Goal: Find specific page/section: Find specific page/section

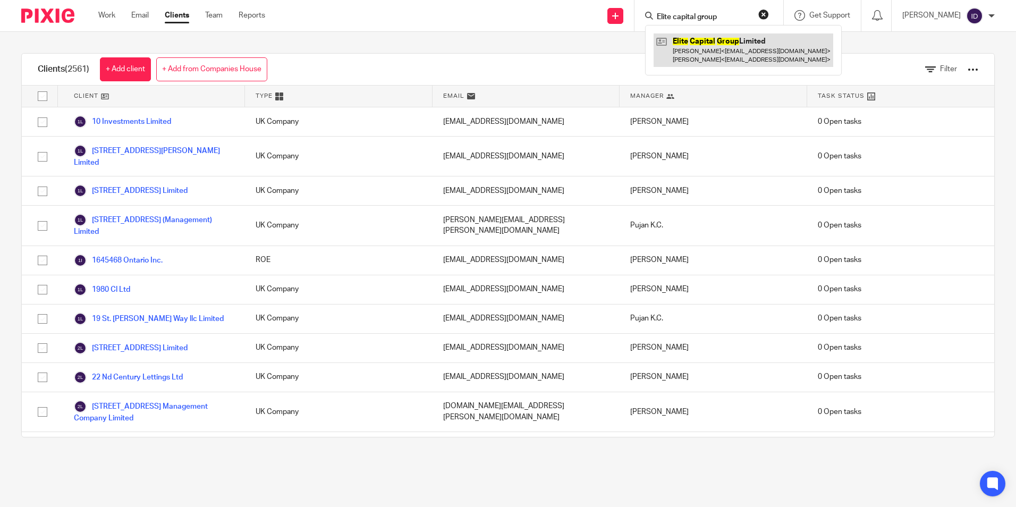
type input "Elite capital group"
click at [792, 45] on link at bounding box center [743, 49] width 180 height 33
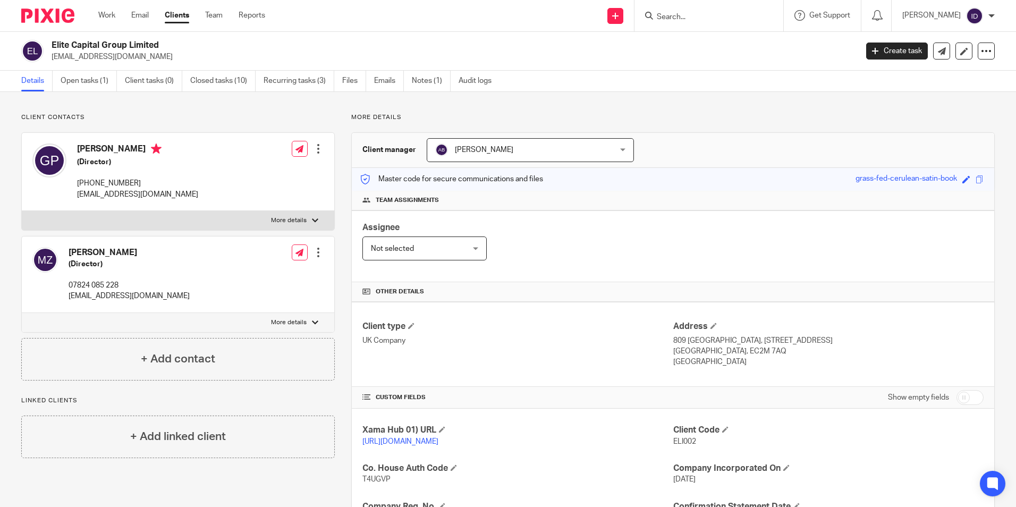
drag, startPoint x: 50, startPoint y: 41, endPoint x: 177, endPoint y: 43, distance: 126.4
click at [177, 43] on div "Elite Capital Group Limited [EMAIL_ADDRESS][DOMAIN_NAME]" at bounding box center [435, 51] width 829 height 22
copy h2 "Elite Capital Group Limited"
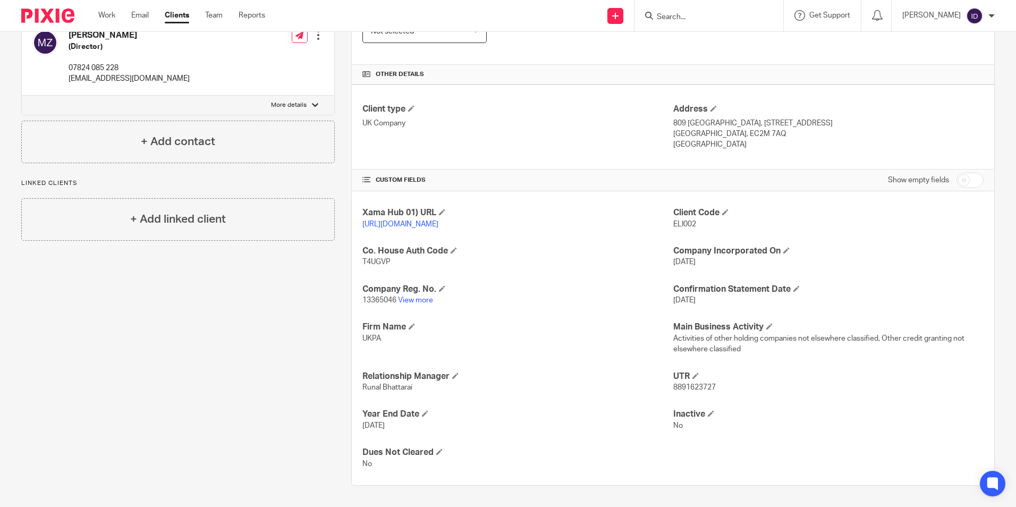
scroll to position [228, 0]
